Goal: Transaction & Acquisition: Obtain resource

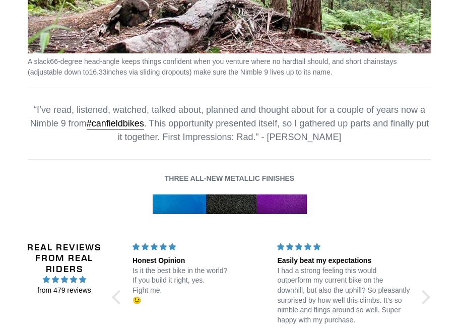
scroll to position [1411, 0]
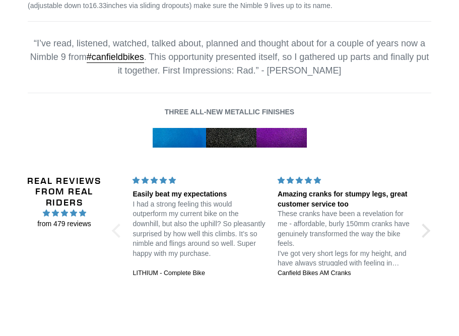
click at [122, 223] on div at bounding box center [118, 230] width 14 height 14
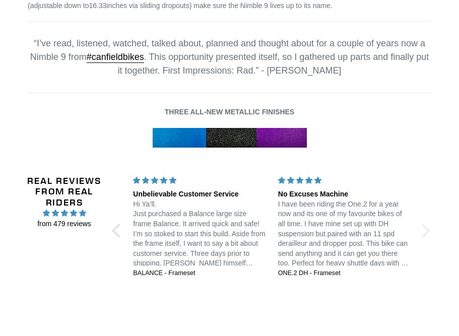
click at [427, 223] on div at bounding box center [423, 230] width 14 height 14
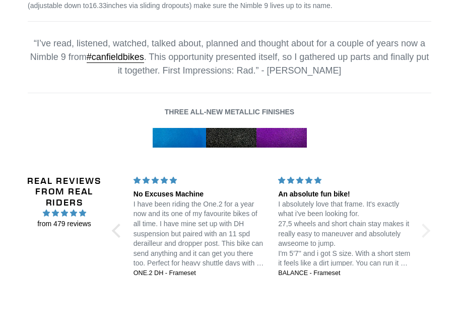
click at [427, 223] on div at bounding box center [423, 230] width 14 height 14
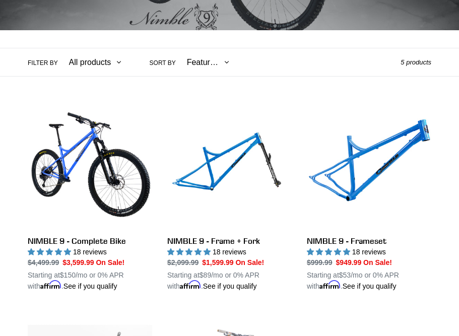
scroll to position [204, 0]
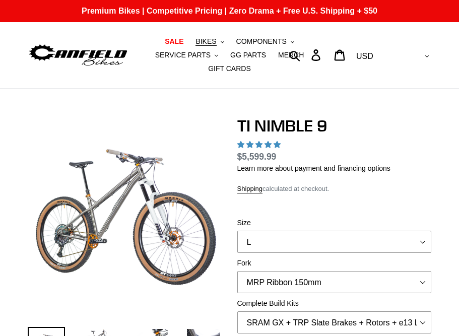
select select "highest-rating"
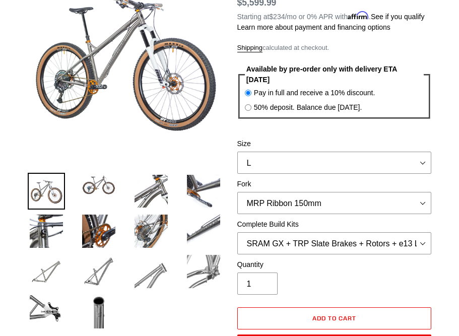
scroll to position [101, 0]
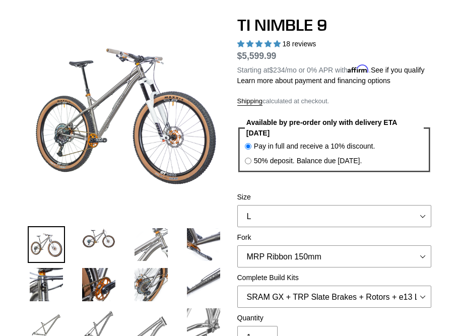
click at [161, 230] on img at bounding box center [151, 244] width 37 height 37
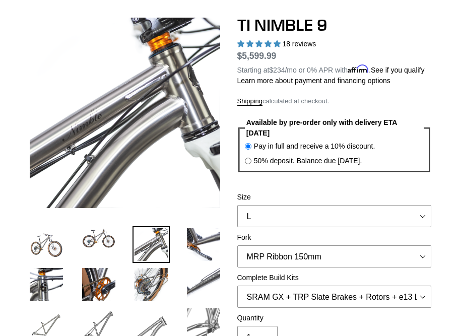
click at [306, 156] on label "50% deposit. Balance due 8/10/25." at bounding box center [308, 161] width 108 height 11
click at [251, 158] on input "50% deposit. Balance due 8/10/25." at bounding box center [248, 161] width 7 height 7
radio input "true"
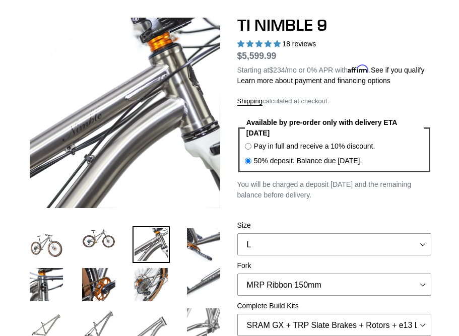
click at [306, 141] on label "Pay in full and receive a 10% discount." at bounding box center [314, 146] width 121 height 11
click at [251, 143] on input "Pay in full and receive a 10% discount." at bounding box center [248, 146] width 7 height 7
radio input "true"
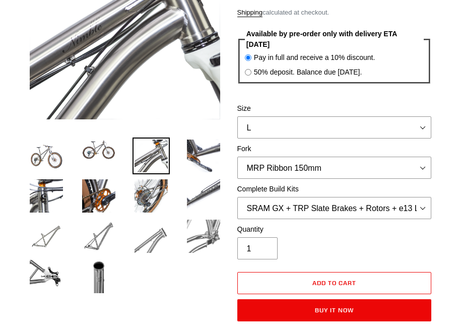
scroll to position [202, 0]
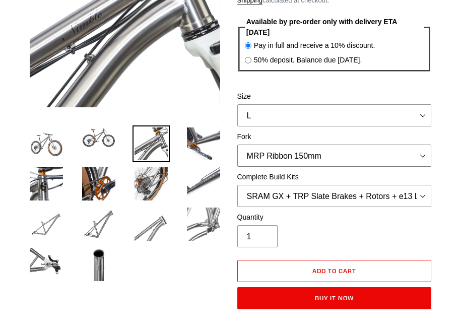
click at [403, 145] on select "MRP Ribbon 150mm RockShox Lyrik 150mm Fox Factory 36 150mm Cane Creek Helm 150m…" at bounding box center [334, 156] width 194 height 22
select select "Fox Factory 36 150mm"
click at [237, 145] on select "MRP Ribbon 150mm RockShox Lyrik 150mm Fox Factory 36 150mm Cane Creek Helm 150m…" at bounding box center [334, 156] width 194 height 22
click at [379, 185] on select "SRAM GX + TRP Slate Brakes + Rotors + e13 LG-1 Wheels SHIMANO XT + SHIMANO brak…" at bounding box center [334, 196] width 194 height 22
click at [237, 185] on select "SRAM GX + TRP Slate Brakes + Rotors + e13 LG-1 Wheels SHIMANO XT + SHIMANO brak…" at bounding box center [334, 196] width 194 height 22
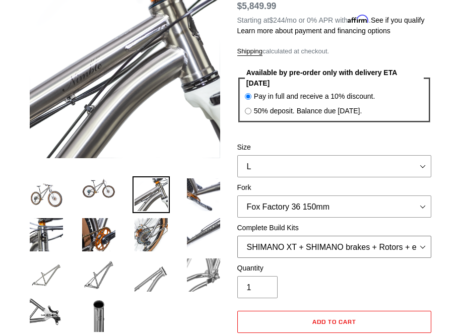
scroll to position [151, 0]
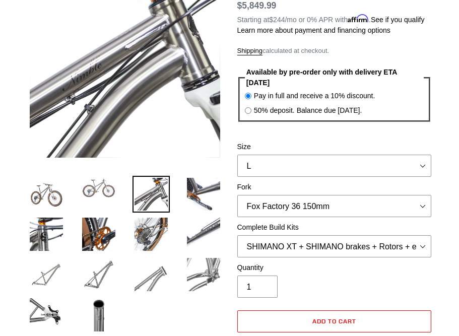
click at [82, 178] on img at bounding box center [98, 188] width 37 height 24
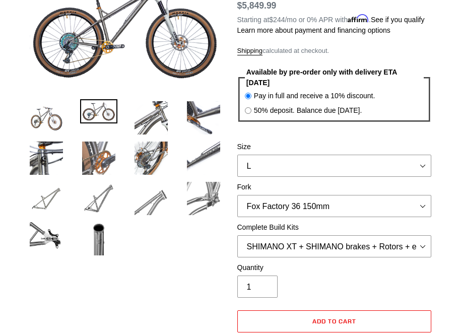
click at [104, 140] on img at bounding box center [98, 158] width 37 height 37
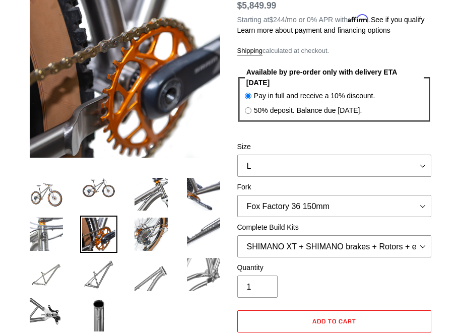
click at [57, 216] on img at bounding box center [46, 234] width 37 height 37
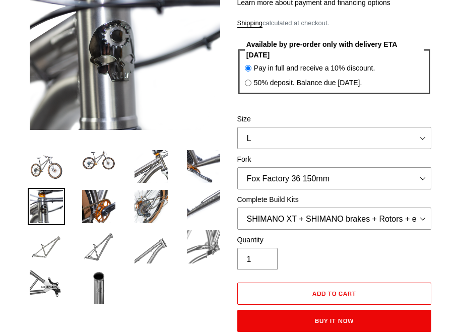
scroll to position [202, 0]
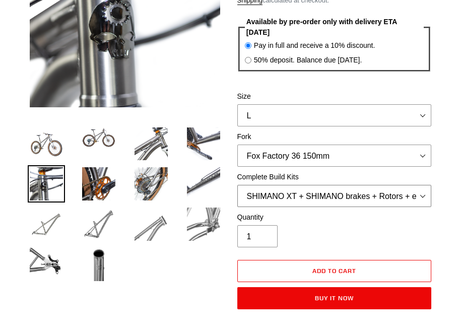
click at [366, 185] on select "SRAM GX + TRP Slate Brakes + Rotors + e13 LG-1 Wheels SHIMANO XT + SHIMANO brak…" at bounding box center [334, 196] width 194 height 22
select select "SHIMANO XTR + HOPE Brakes + DT Swiss Carbon Wheels"
click at [237, 185] on select "SRAM GX + TRP Slate Brakes + Rotors + e13 LG-1 Wheels SHIMANO XT + SHIMANO brak…" at bounding box center [334, 196] width 194 height 22
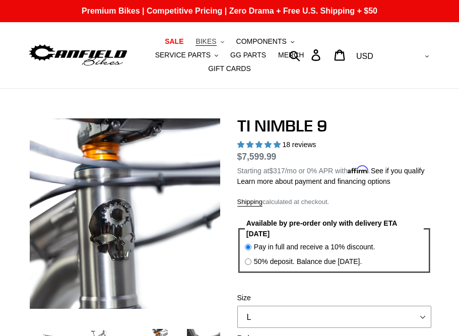
click at [196, 42] on span "BIKES" at bounding box center [206, 41] width 21 height 9
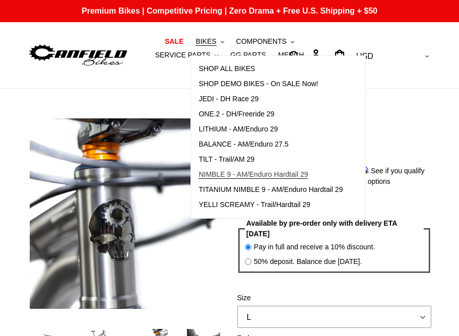
click at [227, 175] on span "NIMBLE 9 - AM/Enduro Hardtail 29" at bounding box center [253, 174] width 109 height 9
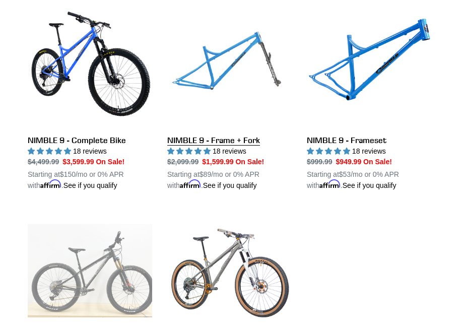
scroll to position [302, 0]
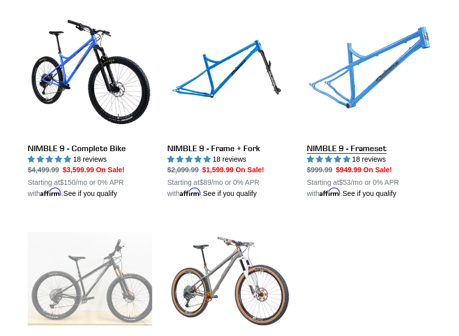
click at [378, 59] on link "NIMBLE 9 - Frameset" at bounding box center [369, 105] width 124 height 187
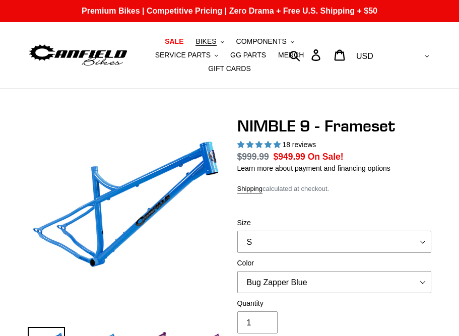
select select "highest-rating"
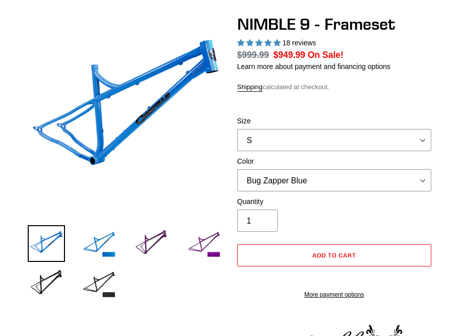
scroll to position [151, 0]
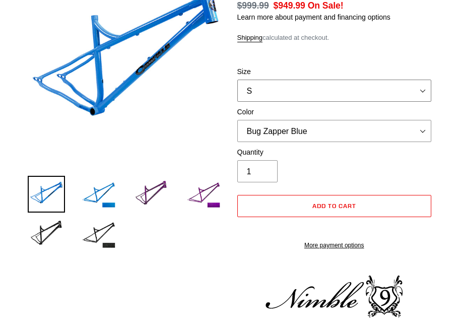
click at [393, 82] on select "S M L XL" at bounding box center [334, 91] width 194 height 22
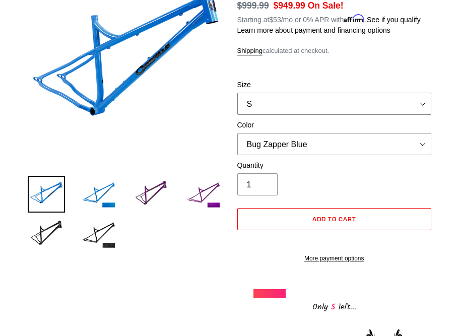
select select "L"
click at [237, 93] on select "S M L XL" at bounding box center [334, 104] width 194 height 22
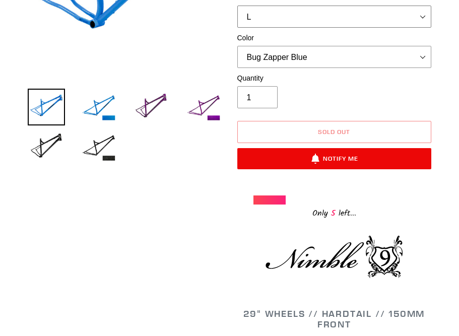
scroll to position [252, 0]
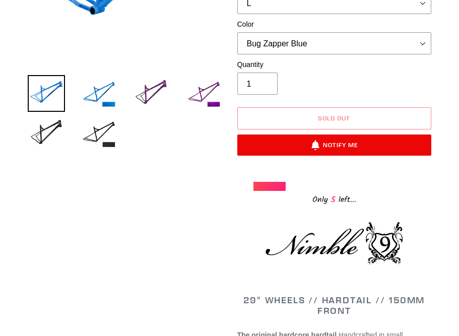
click at [339, 191] on div "Only 5 left..." at bounding box center [333, 199] width 161 height 16
click at [106, 81] on img at bounding box center [98, 93] width 37 height 37
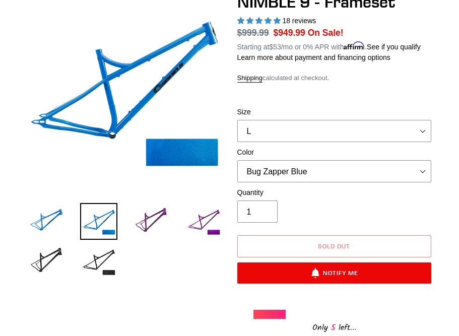
scroll to position [101, 0]
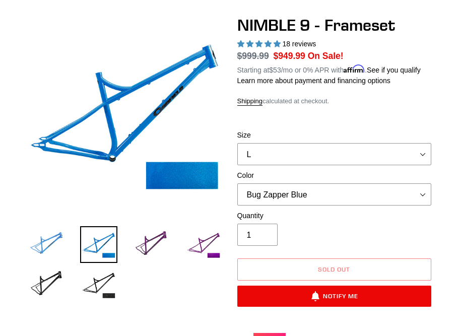
click at [52, 234] on img at bounding box center [46, 244] width 37 height 37
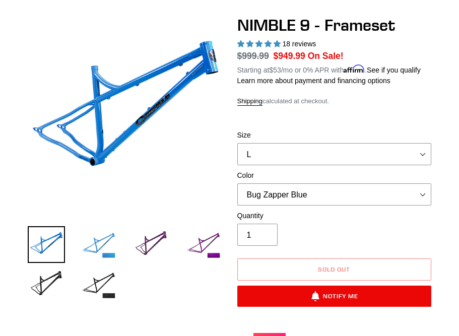
click at [85, 230] on img at bounding box center [98, 244] width 37 height 37
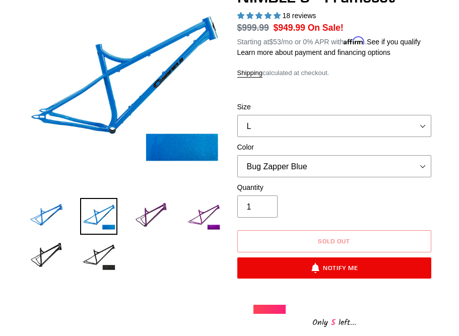
scroll to position [151, 0]
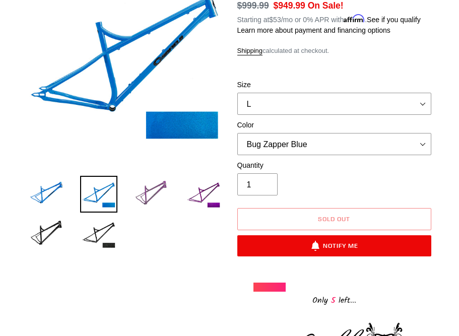
click at [153, 176] on img at bounding box center [151, 194] width 37 height 37
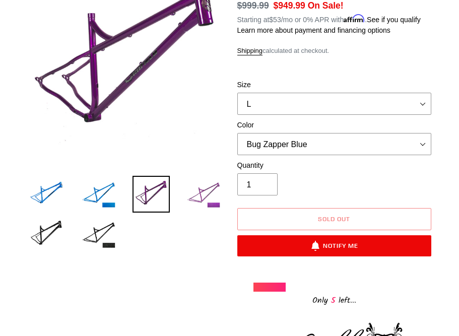
click at [205, 183] on img at bounding box center [203, 194] width 37 height 37
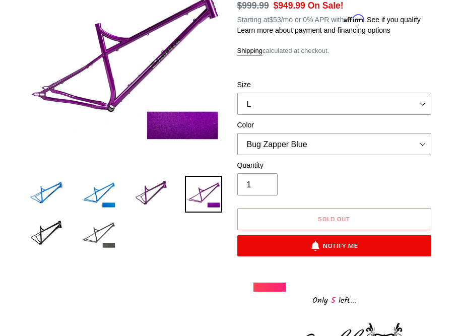
click at [103, 216] on img at bounding box center [98, 234] width 37 height 37
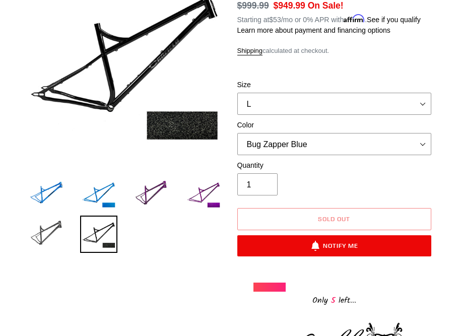
click at [52, 216] on img at bounding box center [46, 234] width 37 height 37
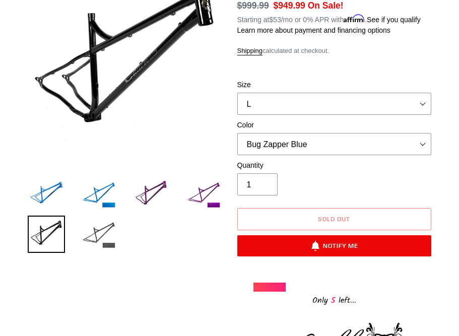
click at [94, 216] on img at bounding box center [98, 234] width 37 height 37
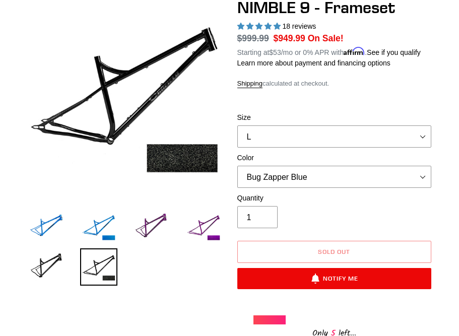
scroll to position [101, 0]
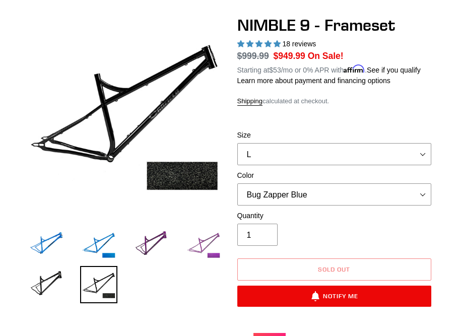
click at [206, 233] on img at bounding box center [203, 244] width 37 height 37
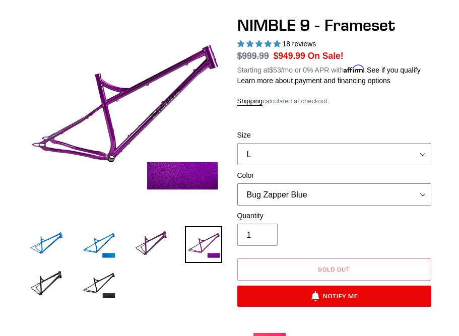
click at [383, 183] on select "Bug Zapper Blue Purple Haze -Sold Out Galaxy Black" at bounding box center [334, 194] width 194 height 22
select select "Purple Haze -Sold Out"
click at [237, 183] on select "Bug Zapper Blue Purple Haze -Sold Out Galaxy Black" at bounding box center [334, 194] width 194 height 22
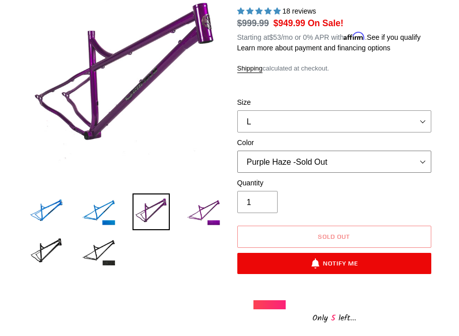
scroll to position [151, 0]
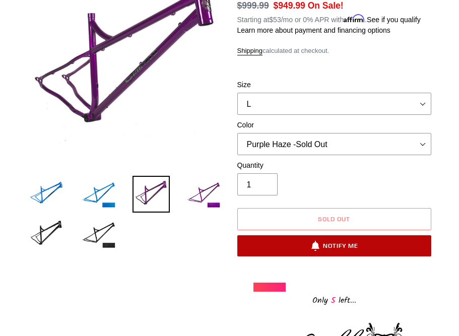
click at [347, 235] on button "Notify Me" at bounding box center [334, 245] width 194 height 21
select select "47601642766628"
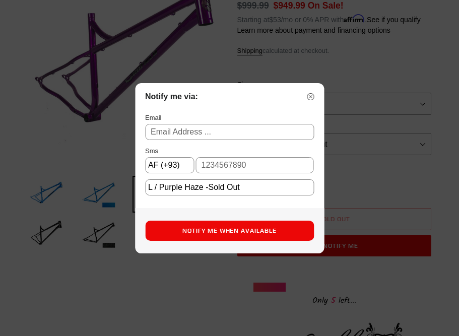
click at [203, 129] on input "text" at bounding box center [229, 132] width 169 height 16
type input "[PERSON_NAME][EMAIL_ADDRESS][PERSON_NAME][DOMAIN_NAME]"
click at [228, 169] on input "text" at bounding box center [255, 165] width 118 height 16
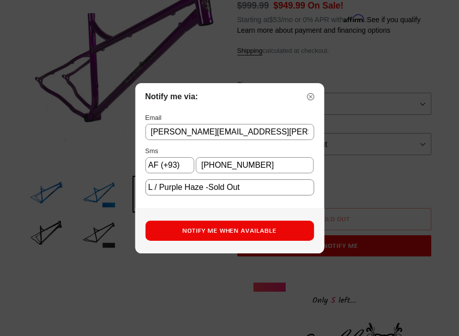
click at [196, 190] on select "S / Purple Haze -Sold Out M / Bug Zapper Blue M / Purple Haze -Sold Out M / Gal…" at bounding box center [229, 187] width 169 height 16
click at [196, 189] on select "S / Purple Haze -Sold Out M / Bug Zapper Blue M / Purple Haze -Sold Out M / Gal…" at bounding box center [229, 187] width 169 height 16
click at [194, 212] on div "Notify Me When Available" at bounding box center [229, 230] width 189 height 45
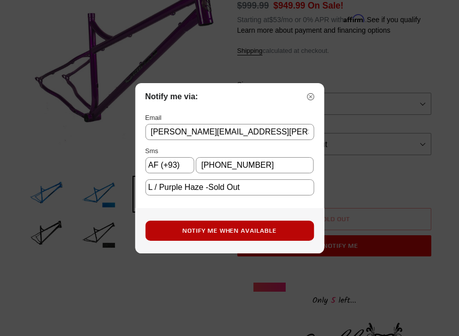
click at [214, 234] on button "Notify Me When Available" at bounding box center [229, 231] width 169 height 20
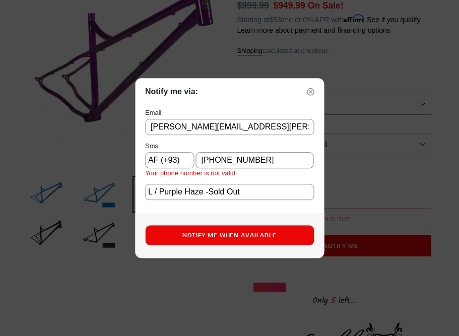
click at [217, 155] on input "[PHONE_NUMBER]" at bounding box center [255, 160] width 118 height 16
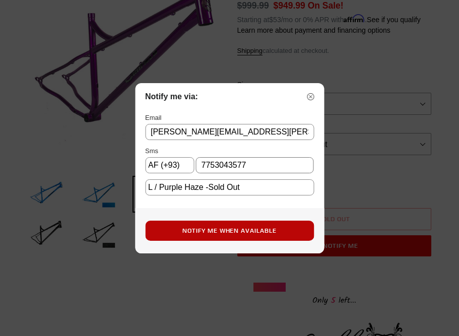
type input "7753043577"
click at [199, 229] on button "Notify Me When Available" at bounding box center [229, 231] width 169 height 20
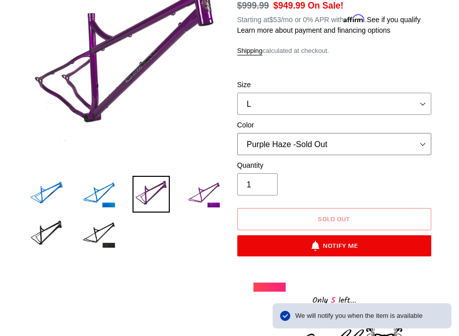
click at [321, 135] on select "Bug Zapper Blue Purple Haze -Sold Out Galaxy Black" at bounding box center [334, 144] width 194 height 22
select select "Galaxy Black"
click at [237, 133] on select "Bug Zapper Blue Purple Haze -Sold Out Galaxy Black" at bounding box center [334, 144] width 194 height 22
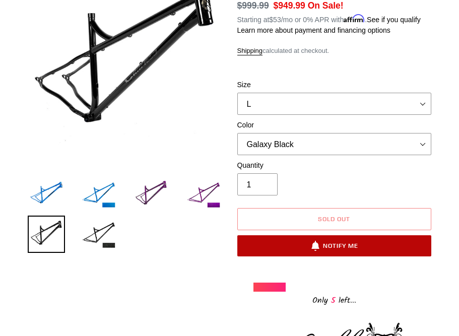
click at [311, 241] on icon "button" at bounding box center [315, 246] width 10 height 10
select select "US"
select select "47601642832164"
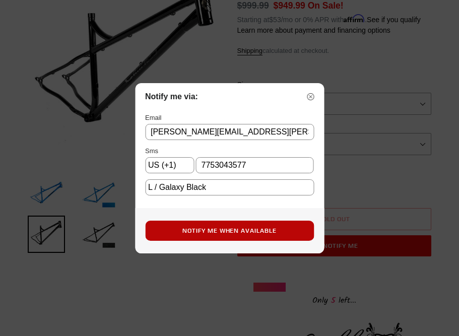
click at [209, 231] on button "Notify Me When Available" at bounding box center [229, 231] width 169 height 20
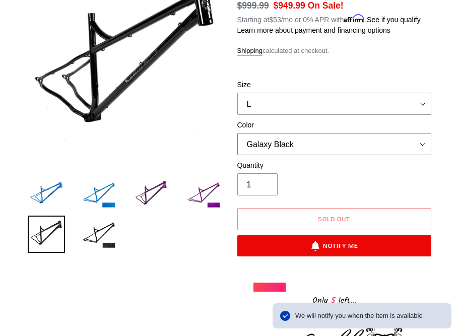
click at [279, 133] on select "Bug Zapper Blue Purple Haze -Sold Out Galaxy Black" at bounding box center [334, 144] width 194 height 22
select select "Bug Zapper Blue"
click at [237, 133] on select "Bug Zapper Blue Purple Haze -Sold Out Galaxy Black" at bounding box center [334, 144] width 194 height 22
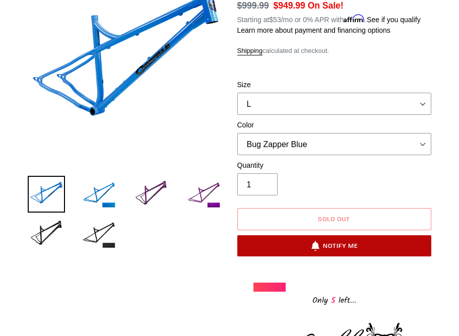
click at [304, 235] on button "Notify Me" at bounding box center [334, 245] width 194 height 21
select select "US"
select select "47601642701092"
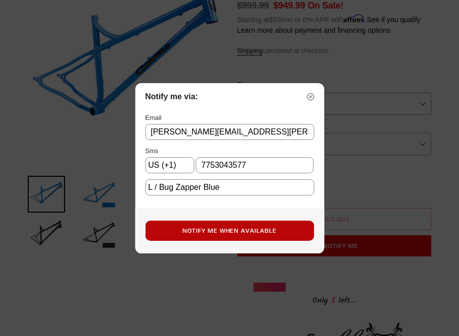
click at [208, 226] on button "Notify Me When Available" at bounding box center [229, 231] width 169 height 20
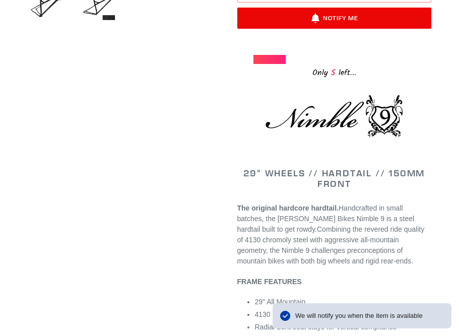
scroll to position [403, 0]
